Goal: Task Accomplishment & Management: Manage account settings

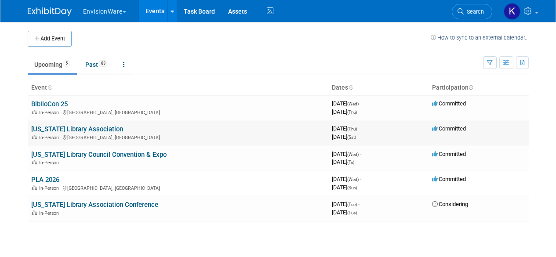
click at [58, 130] on link "[US_STATE] Library Association" at bounding box center [77, 129] width 92 height 8
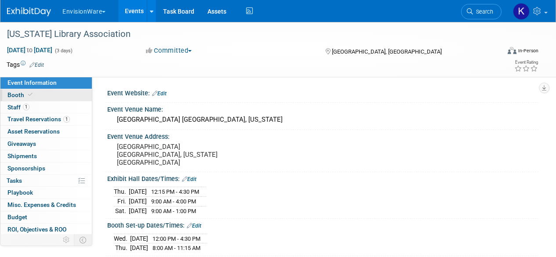
click at [36, 99] on link "Booth" at bounding box center [45, 95] width 91 height 12
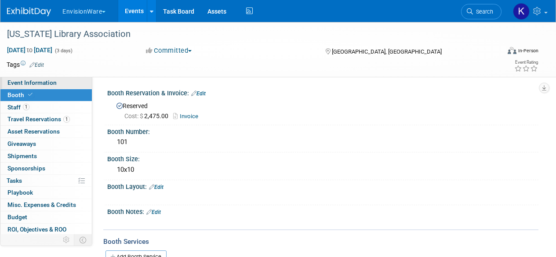
click at [50, 82] on span "Event Information" at bounding box center [31, 82] width 49 height 7
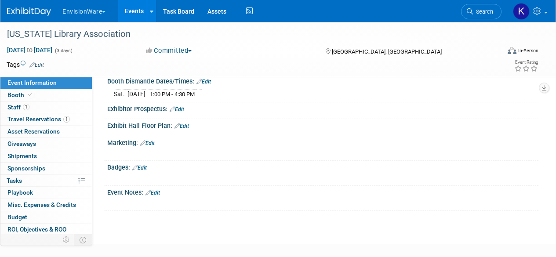
scroll to position [220, 0]
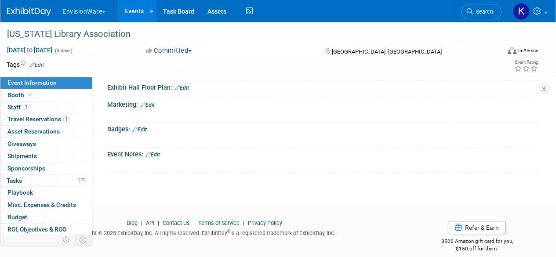
click at [157, 152] on link "Edit" at bounding box center [153, 155] width 15 height 6
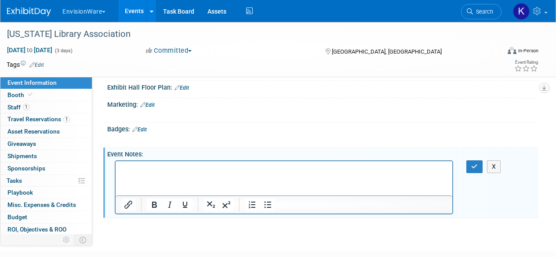
scroll to position [0, 0]
click at [478, 166] on button "button" at bounding box center [475, 167] width 16 height 13
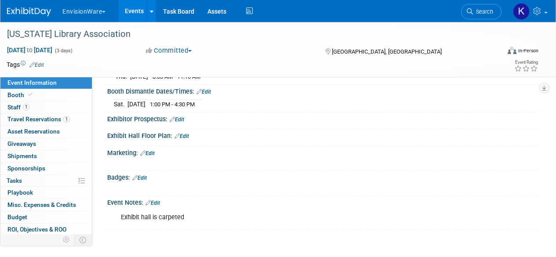
scroll to position [176, 0]
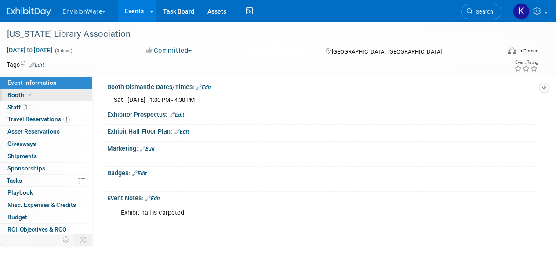
click at [30, 96] on icon at bounding box center [30, 94] width 4 height 5
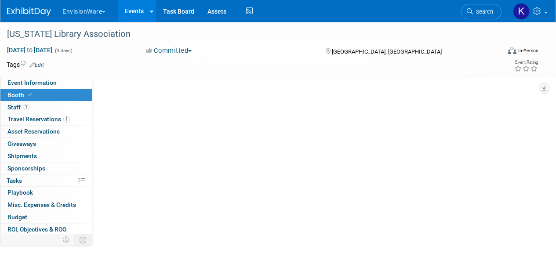
scroll to position [0, 0]
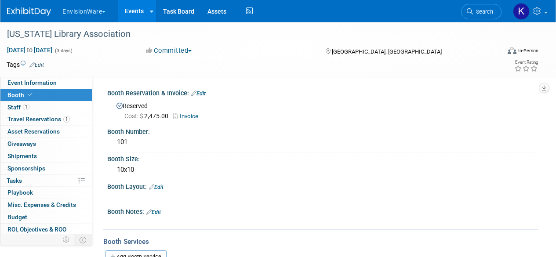
click at [161, 211] on link "Edit" at bounding box center [153, 212] width 15 height 6
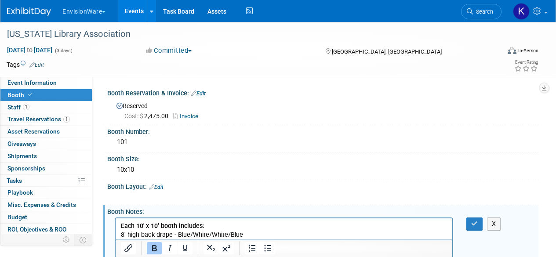
scroll to position [132, 0]
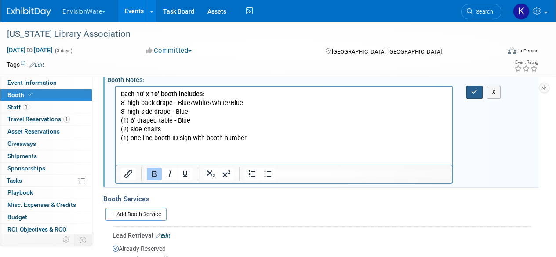
drag, startPoint x: 471, startPoint y: 86, endPoint x: 465, endPoint y: 96, distance: 11.2
click at [471, 87] on button "button" at bounding box center [475, 92] width 16 height 13
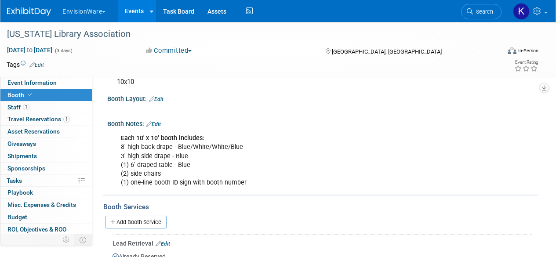
scroll to position [176, 0]
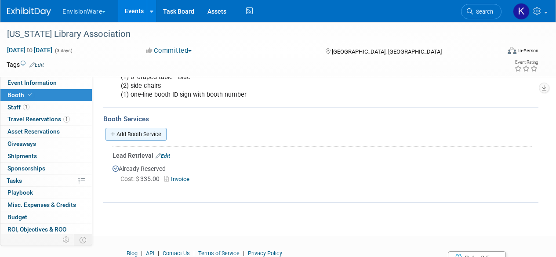
click at [136, 135] on link "Add Booth Service" at bounding box center [136, 134] width 61 height 13
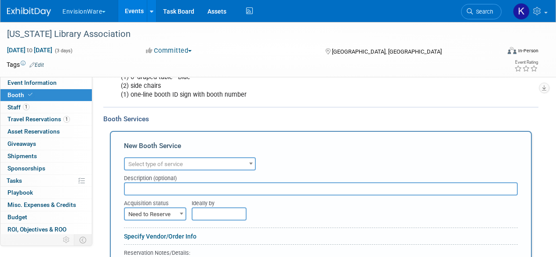
scroll to position [0, 0]
click at [160, 168] on span "Select type of service" at bounding box center [190, 164] width 130 height 12
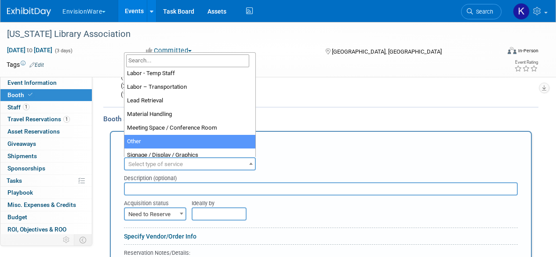
scroll to position [220, 0]
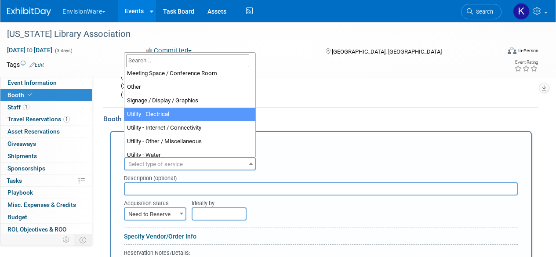
select select "8"
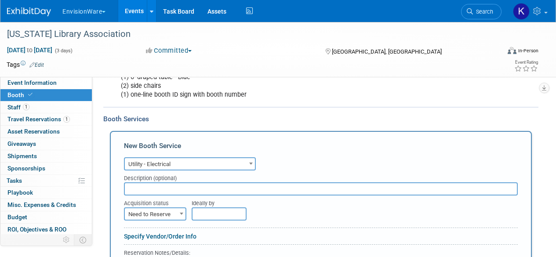
click at [149, 219] on span "Need to Reserve" at bounding box center [155, 214] width 61 height 12
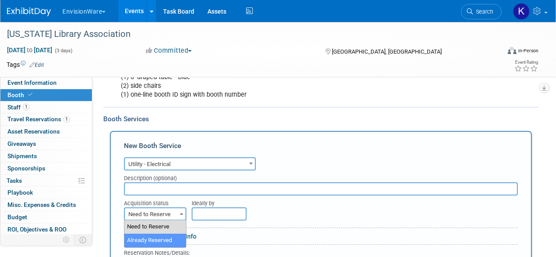
select select "2"
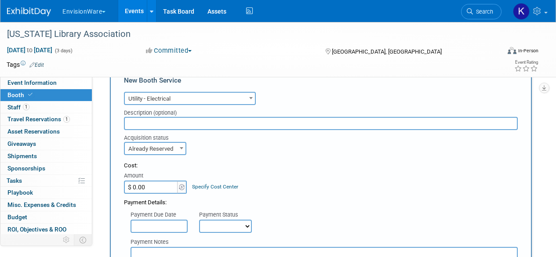
scroll to position [264, 0]
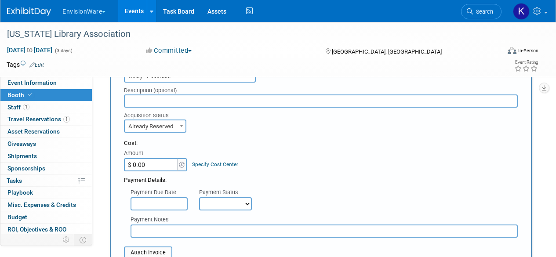
click at [145, 159] on input "$ 0.00" at bounding box center [151, 164] width 55 height 13
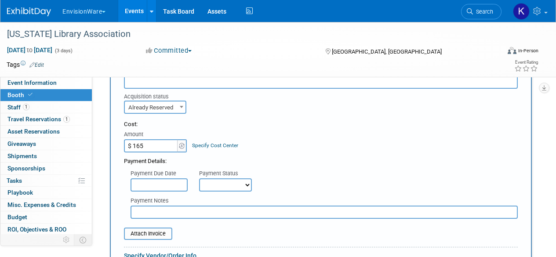
scroll to position [352, 0]
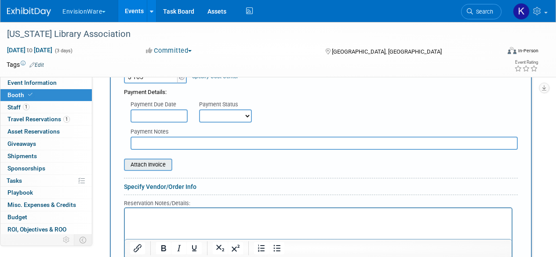
type input "$ 165.00"
click at [160, 164] on input "file" at bounding box center [119, 165] width 105 height 11
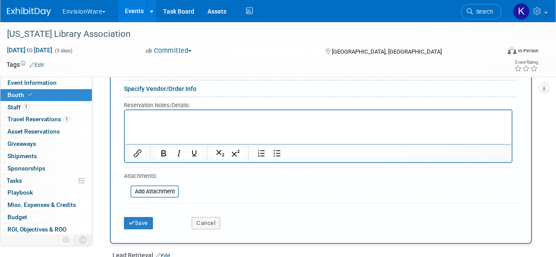
scroll to position [484, 0]
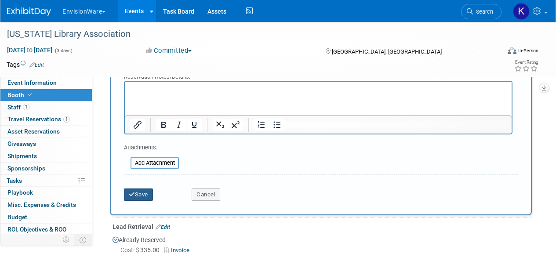
click at [139, 191] on button "Save" at bounding box center [138, 195] width 29 height 12
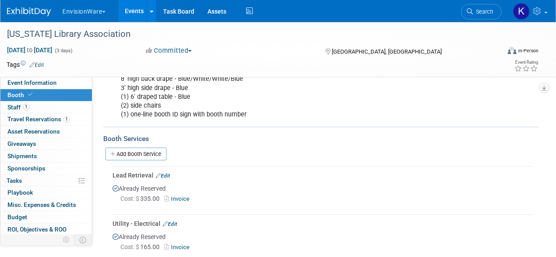
scroll to position [132, 0]
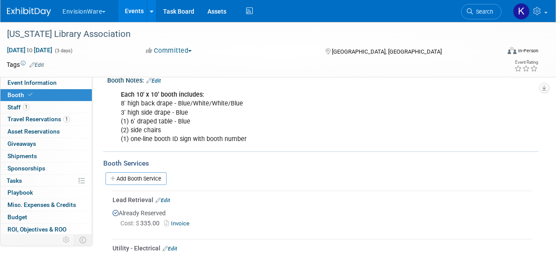
click at [42, 8] on img at bounding box center [29, 11] width 44 height 9
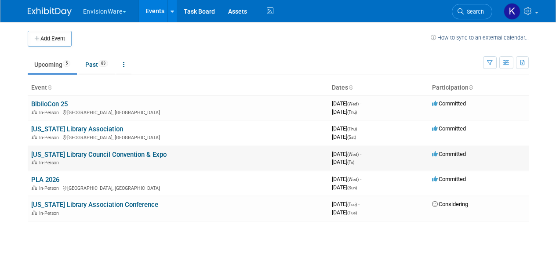
click at [70, 151] on link "[US_STATE] Library Council Convention & Expo" at bounding box center [98, 155] width 135 height 8
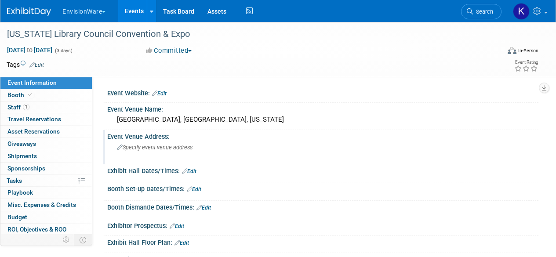
click at [165, 150] on span "Specify event venue address" at bounding box center [155, 147] width 76 height 7
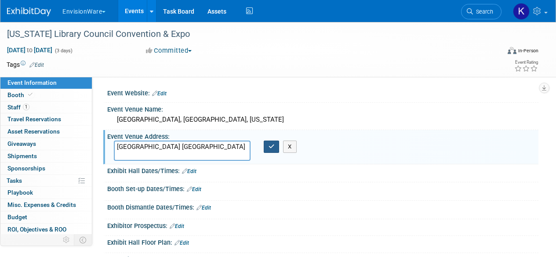
type textarea "[GEOGRAPHIC_DATA] [GEOGRAPHIC_DATA]"
click at [273, 150] on icon "button" at bounding box center [272, 147] width 6 height 6
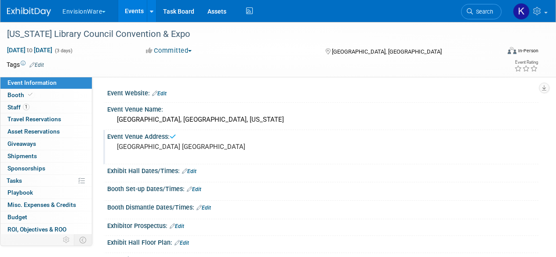
click at [191, 173] on link "Edit" at bounding box center [189, 171] width 15 height 6
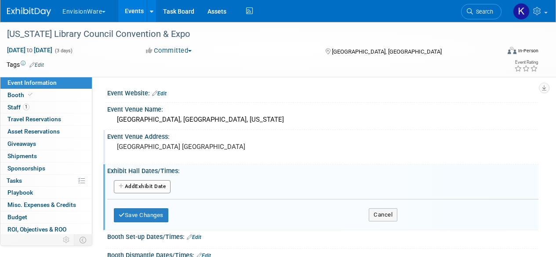
scroll to position [44, 0]
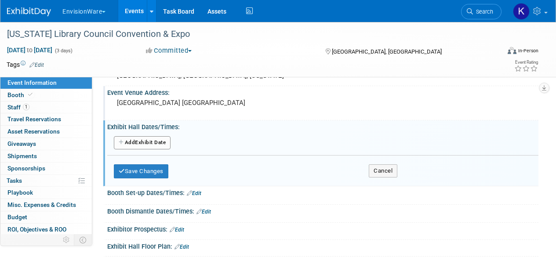
click at [198, 194] on link "Edit" at bounding box center [194, 193] width 15 height 6
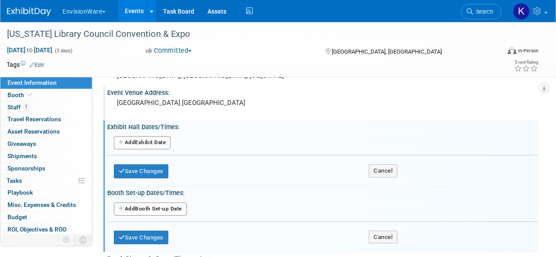
click at [152, 204] on button "Add Another Booth Set-up Date" at bounding box center [150, 209] width 73 height 13
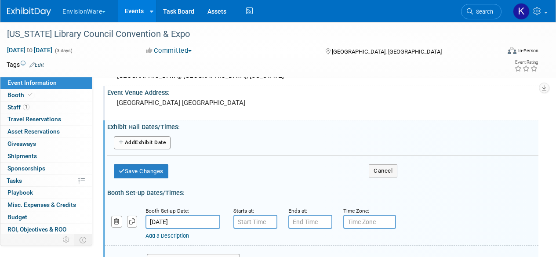
click at [141, 140] on button "Add Another Exhibit Date" at bounding box center [142, 142] width 57 height 13
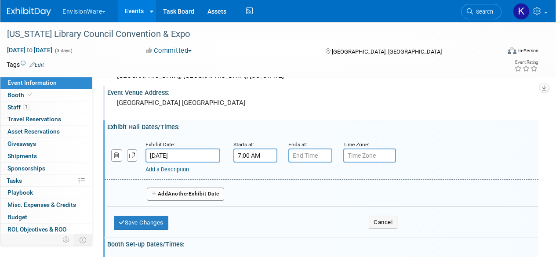
click at [238, 154] on input "7:00 AM" at bounding box center [256, 156] width 44 height 14
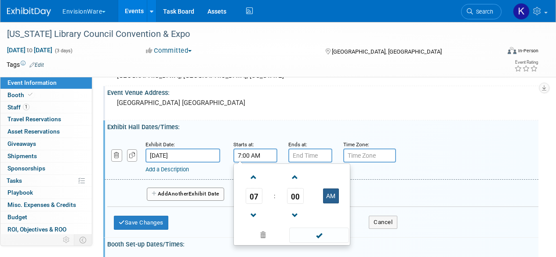
click at [329, 199] on button "AM" at bounding box center [331, 196] width 16 height 15
click at [254, 179] on span at bounding box center [253, 177] width 15 height 15
click at [255, 216] on span at bounding box center [253, 215] width 15 height 15
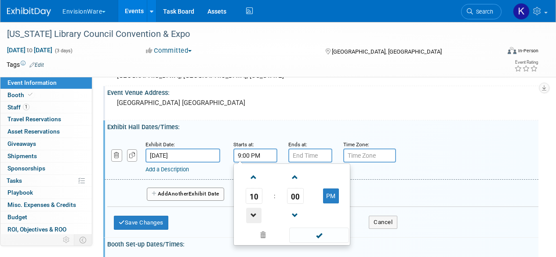
click at [255, 216] on span at bounding box center [253, 215] width 15 height 15
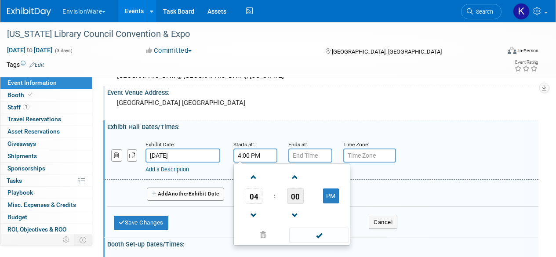
click at [293, 195] on span "00" at bounding box center [295, 196] width 17 height 16
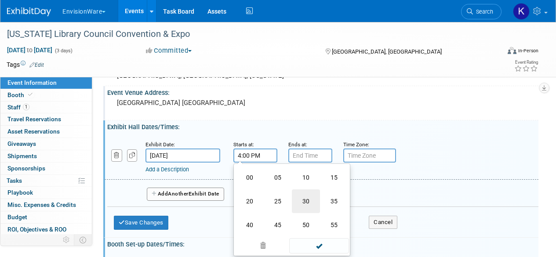
click at [305, 203] on td "30" at bounding box center [306, 202] width 28 height 24
type input "4:30 PM"
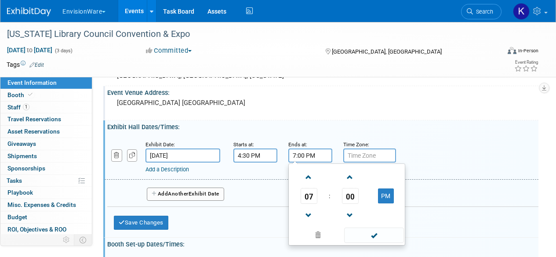
click at [305, 151] on input "7:00 PM" at bounding box center [311, 156] width 44 height 14
click at [301, 157] on input "7:00 PM" at bounding box center [311, 156] width 44 height 14
click at [296, 156] on input "7:00 PM" at bounding box center [311, 156] width 44 height 14
click at [302, 157] on input "6:00 PM" at bounding box center [311, 156] width 44 height 14
type input "6:30 PM"
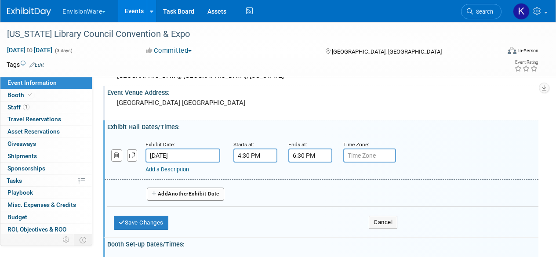
click at [444, 211] on div "Exhibit Date: Nov 19, 2025 Starts at: 4:30 PM Ends at: 6:30 PM Time Zone: Apply…" at bounding box center [322, 183] width 431 height 105
click at [167, 193] on button "Add Another Exhibit Date" at bounding box center [185, 194] width 77 height 13
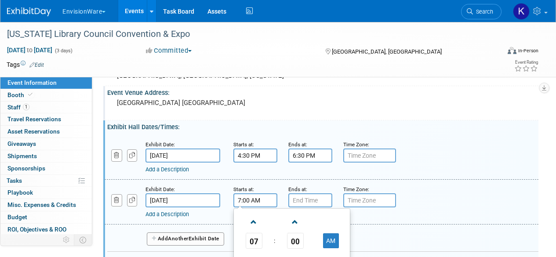
click at [254, 205] on input "7:00 AM" at bounding box center [256, 201] width 44 height 14
click at [258, 226] on span at bounding box center [253, 222] width 15 height 15
type input "9:00 AM"
click at [293, 205] on input "7:00 PM" at bounding box center [311, 201] width 44 height 14
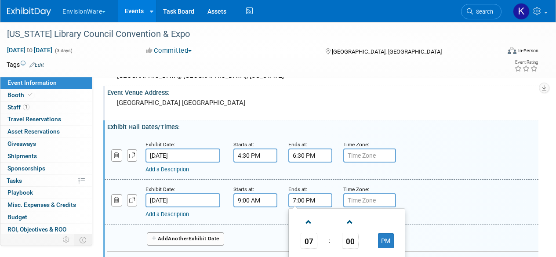
scroll to position [88, 0]
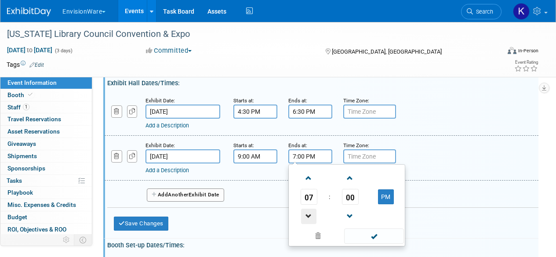
click at [306, 215] on span at bounding box center [308, 216] width 15 height 15
type input "5:00 PM"
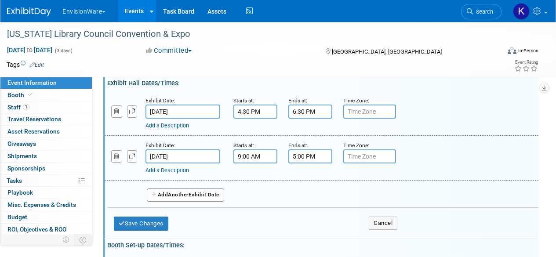
click at [449, 176] on div "Exhibit Date: Nov 20, 2025 Starts at: 9:00 AM Ends at: 5:00 PM Time Zone: Apply…" at bounding box center [322, 158] width 434 height 45
click at [201, 195] on button "Add Another Exhibit Date" at bounding box center [185, 195] width 77 height 13
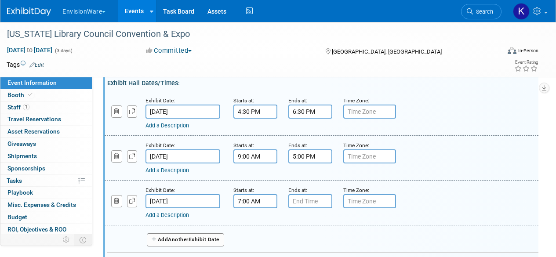
click at [255, 203] on input "7:00 AM" at bounding box center [256, 201] width 44 height 14
click at [251, 227] on span at bounding box center [253, 223] width 15 height 15
click at [252, 225] on span at bounding box center [253, 223] width 15 height 15
type input "9:00 AM"
click at [296, 199] on input "7:00 PM" at bounding box center [311, 201] width 44 height 14
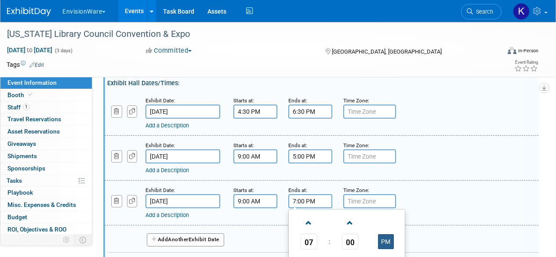
click at [388, 239] on button "PM" at bounding box center [386, 241] width 16 height 15
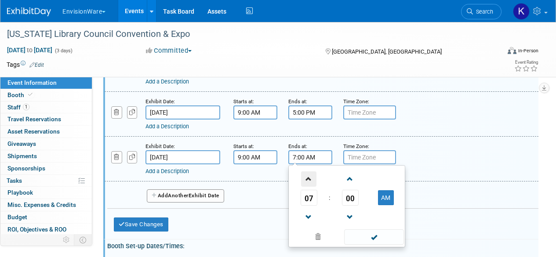
click at [308, 182] on span at bounding box center [308, 179] width 15 height 15
type input "11:00 AM"
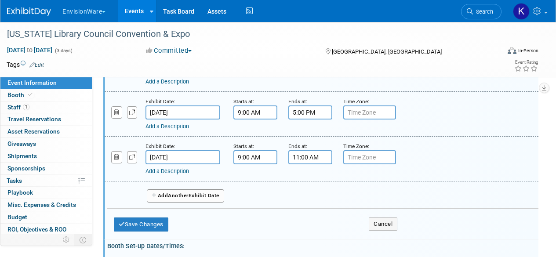
click at [469, 182] on div "Exhibit Date: Nov 19, 2025 Starts at: 4:30 PM Ends at: 6:30 PM Time Zone: Apply…" at bounding box center [323, 127] width 418 height 164
click at [146, 227] on button "Save Changes" at bounding box center [141, 225] width 55 height 14
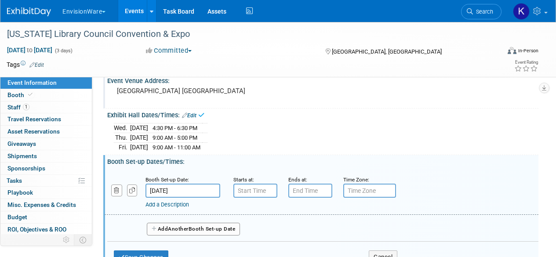
scroll to position [44, 0]
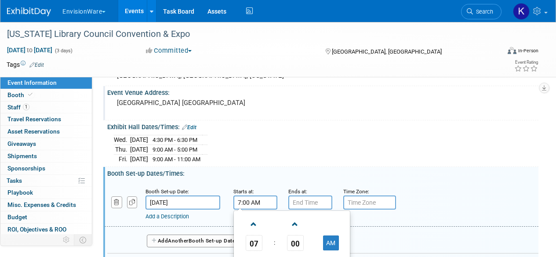
click at [255, 206] on input "7:00 AM" at bounding box center [256, 203] width 44 height 14
click at [254, 223] on span at bounding box center [253, 224] width 15 height 15
type input "8:00 AM"
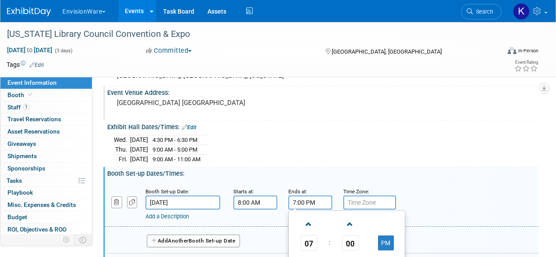
click at [295, 201] on input "7:00 PM" at bounding box center [311, 203] width 44 height 14
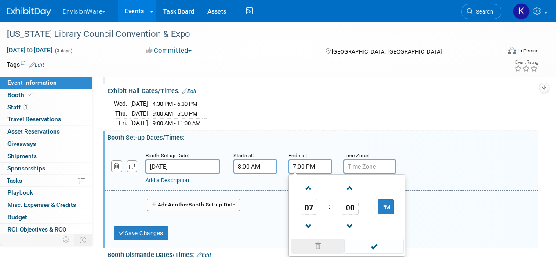
scroll to position [88, 0]
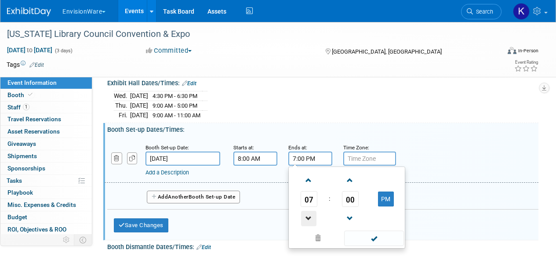
click at [309, 211] on span at bounding box center [308, 218] width 15 height 15
type input "4:00 PM"
click at [446, 138] on div "Booth Set-up Date: Nov 19, 2025 Starts at: 8:00 AM Ends at: 4:00 PM 04 : 00 PM …" at bounding box center [322, 160] width 434 height 45
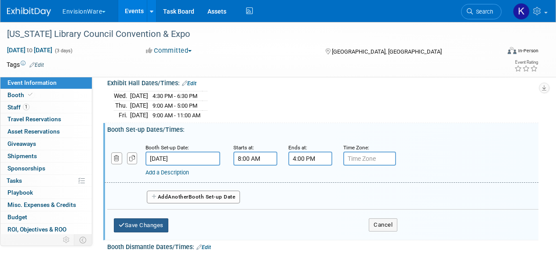
click at [131, 222] on button "Save Changes" at bounding box center [141, 226] width 55 height 14
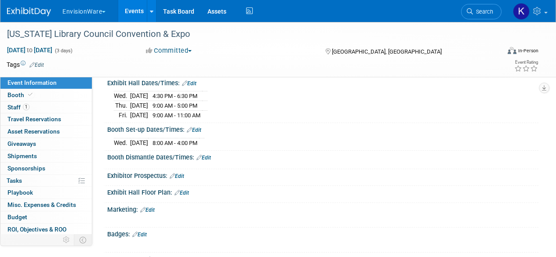
click at [204, 158] on link "Edit" at bounding box center [204, 158] width 15 height 6
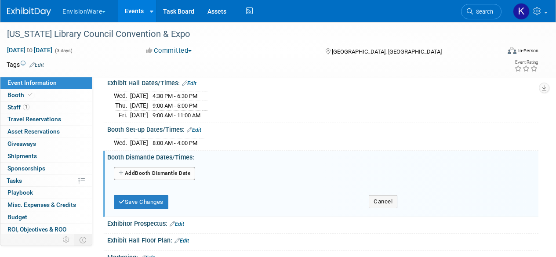
click at [149, 176] on button "Add Another Booth Dismantle Date" at bounding box center [154, 173] width 81 height 13
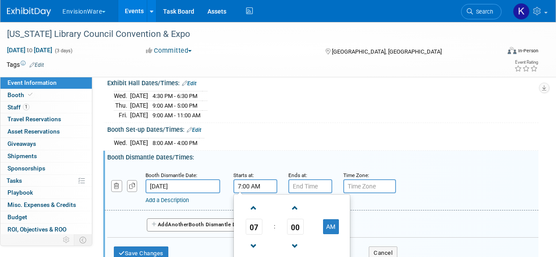
click at [250, 188] on input "7:00 AM" at bounding box center [256, 186] width 44 height 14
click at [255, 207] on span at bounding box center [253, 208] width 15 height 15
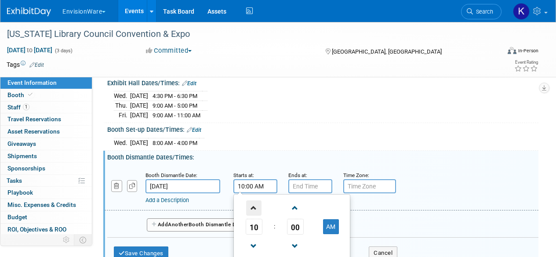
type input "11:00 AM"
click at [306, 185] on input "7:00 PM" at bounding box center [311, 186] width 44 height 14
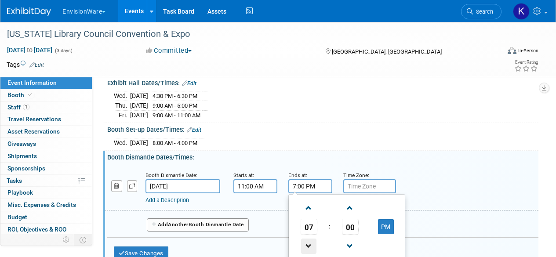
click at [310, 248] on span at bounding box center [308, 246] width 15 height 15
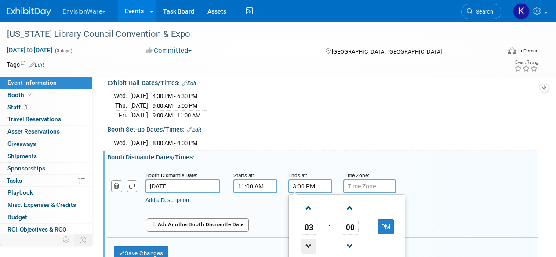
type input "2:00 PM"
click at [458, 195] on div "Add a Description Description:" at bounding box center [305, 199] width 319 height 11
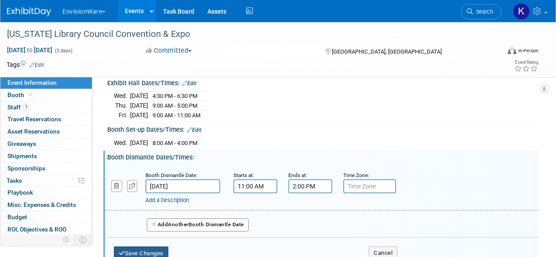
click at [151, 247] on button "Save Changes" at bounding box center [141, 254] width 55 height 14
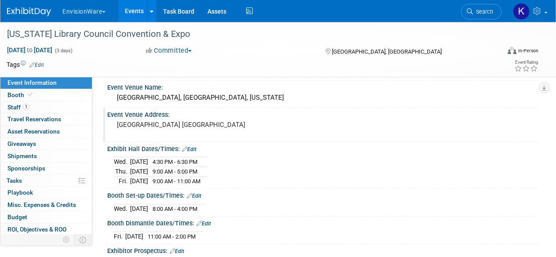
scroll to position [0, 0]
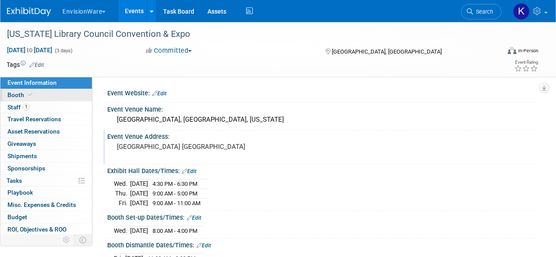
click at [31, 96] on icon at bounding box center [30, 94] width 4 height 5
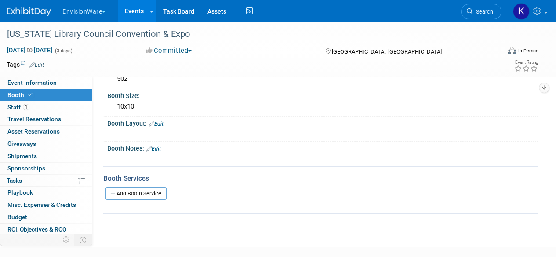
scroll to position [115, 0]
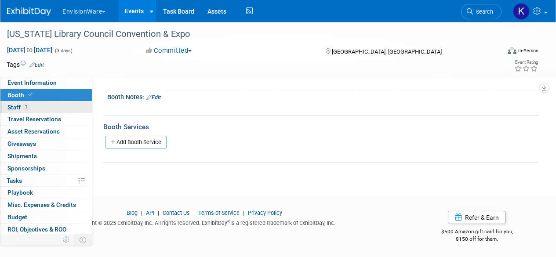
click at [17, 111] on span "Staff 1" at bounding box center [18, 107] width 22 height 7
